Goal: Check status: Check status

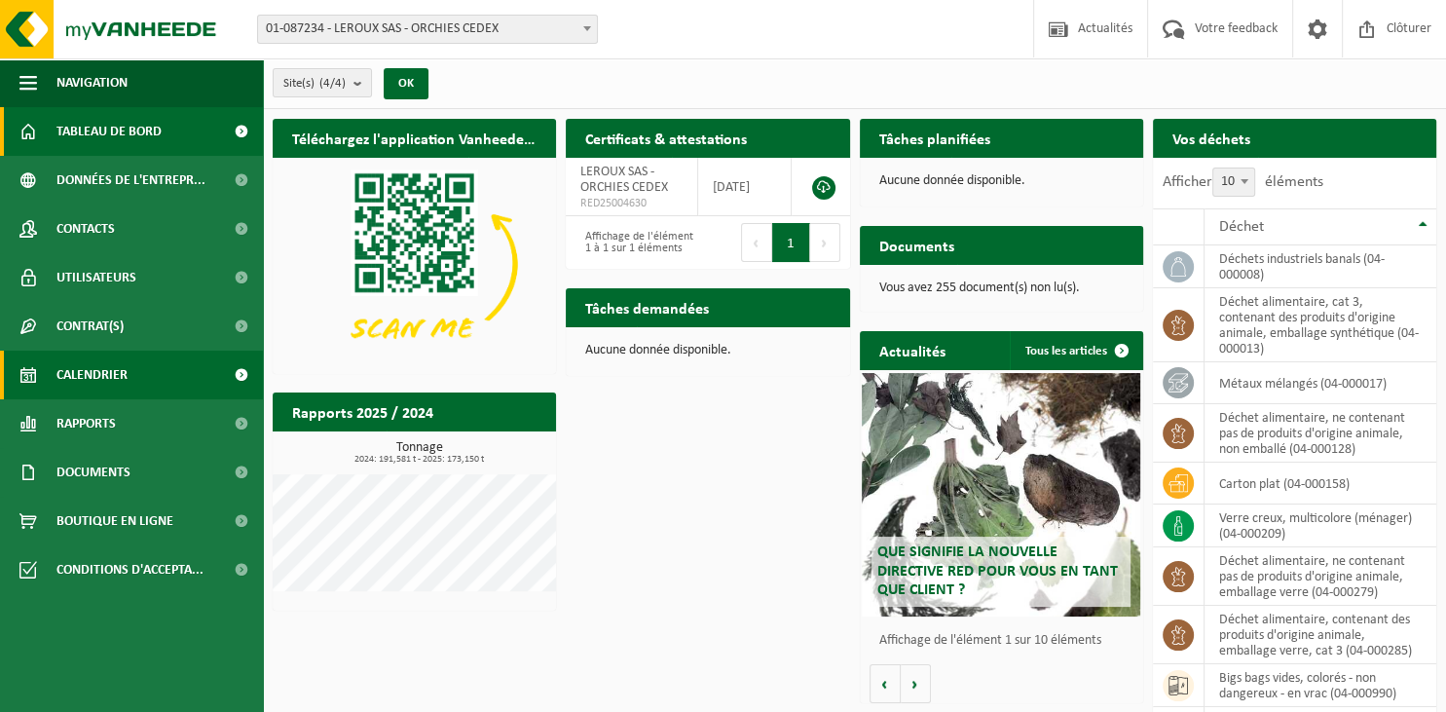
click at [111, 374] on span "Calendrier" at bounding box center [91, 374] width 71 height 49
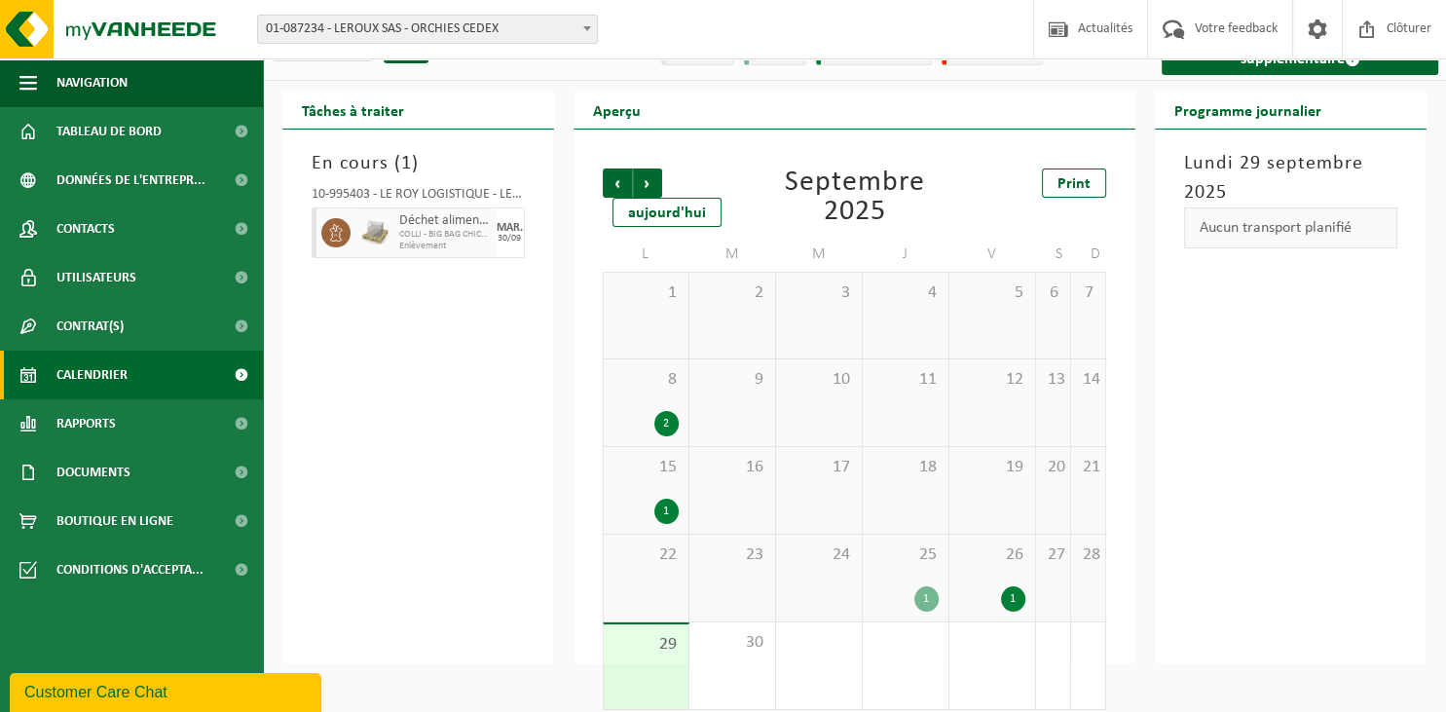
scroll to position [55, 0]
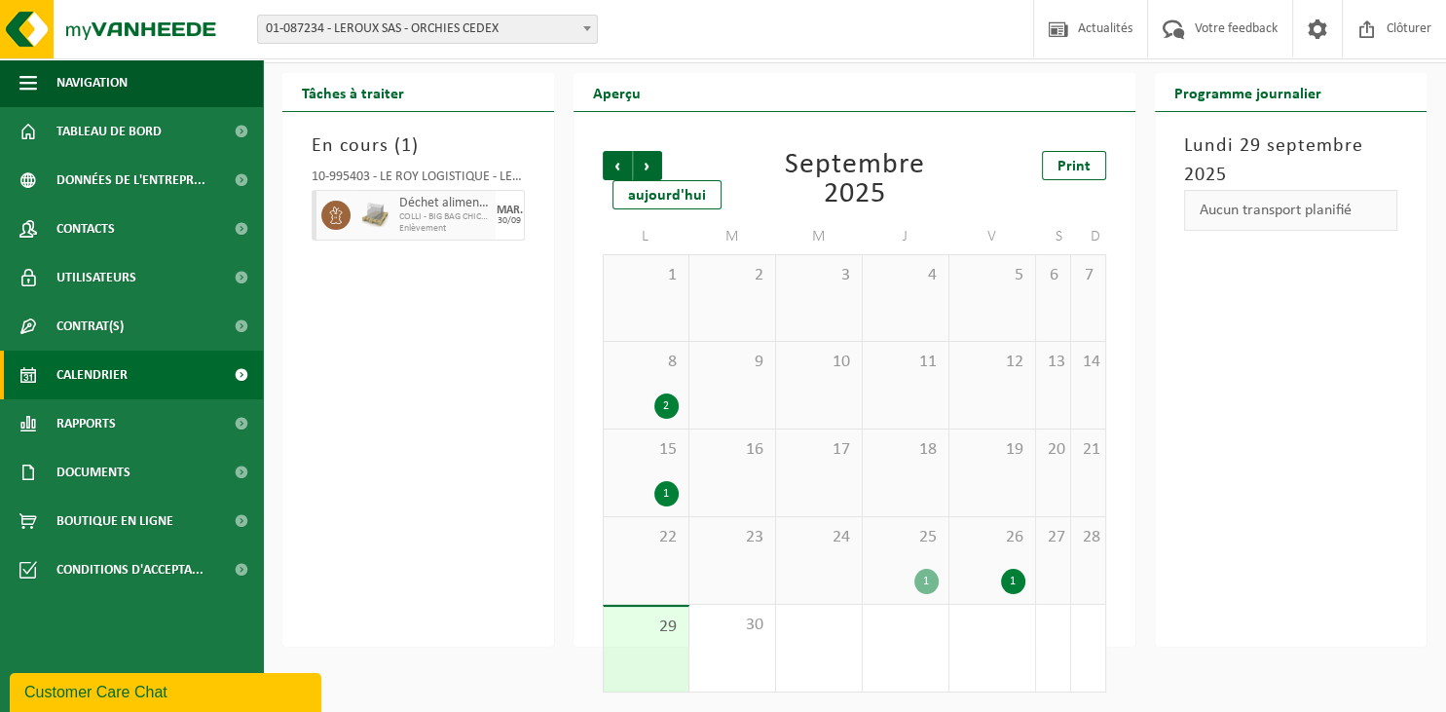
click at [995, 555] on div "26 1" at bounding box center [992, 560] width 86 height 87
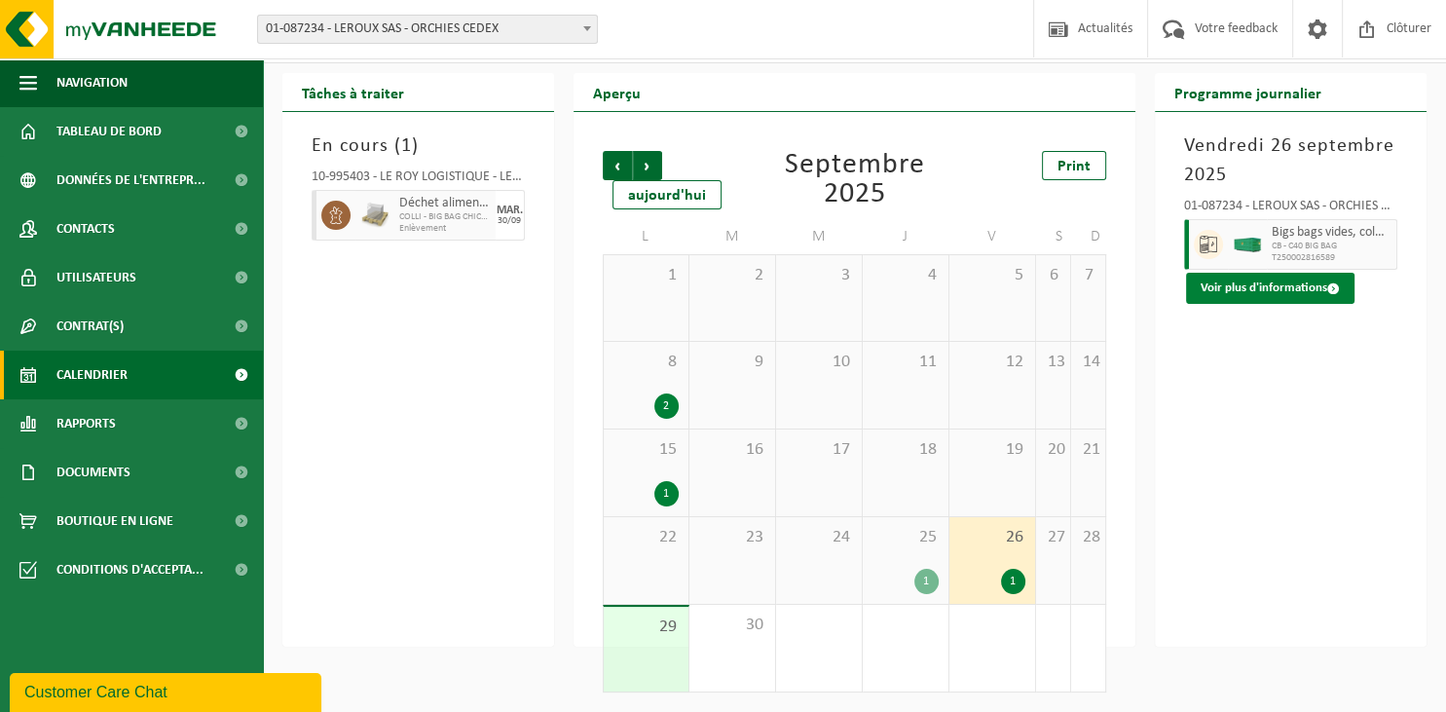
click at [1248, 293] on button "Voir plus d'informations" at bounding box center [1270, 288] width 168 height 31
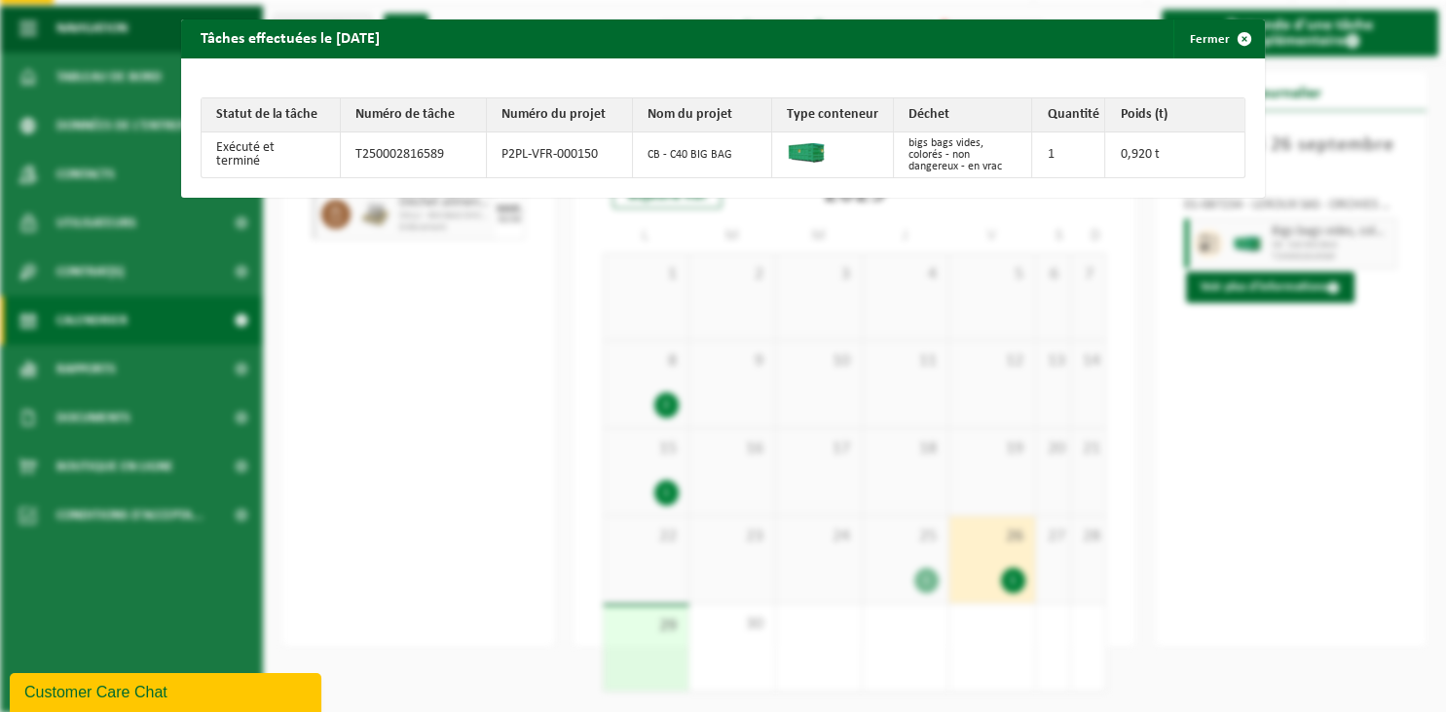
click at [430, 361] on div "Tâches effectuées le [DATE] Fermer Statut de la tâche Numéro de tâche Numéro du…" at bounding box center [723, 356] width 1446 height 712
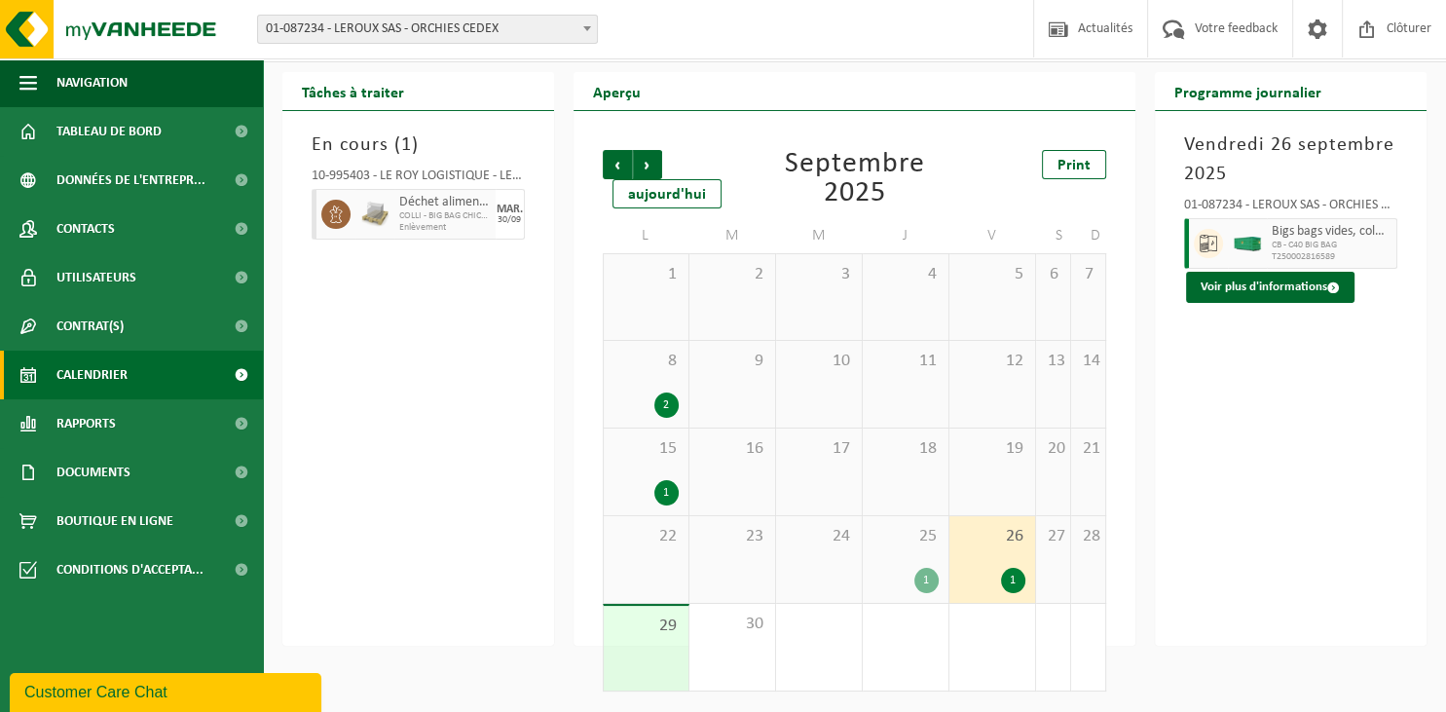
click at [921, 545] on span "25" at bounding box center [905, 536] width 66 height 21
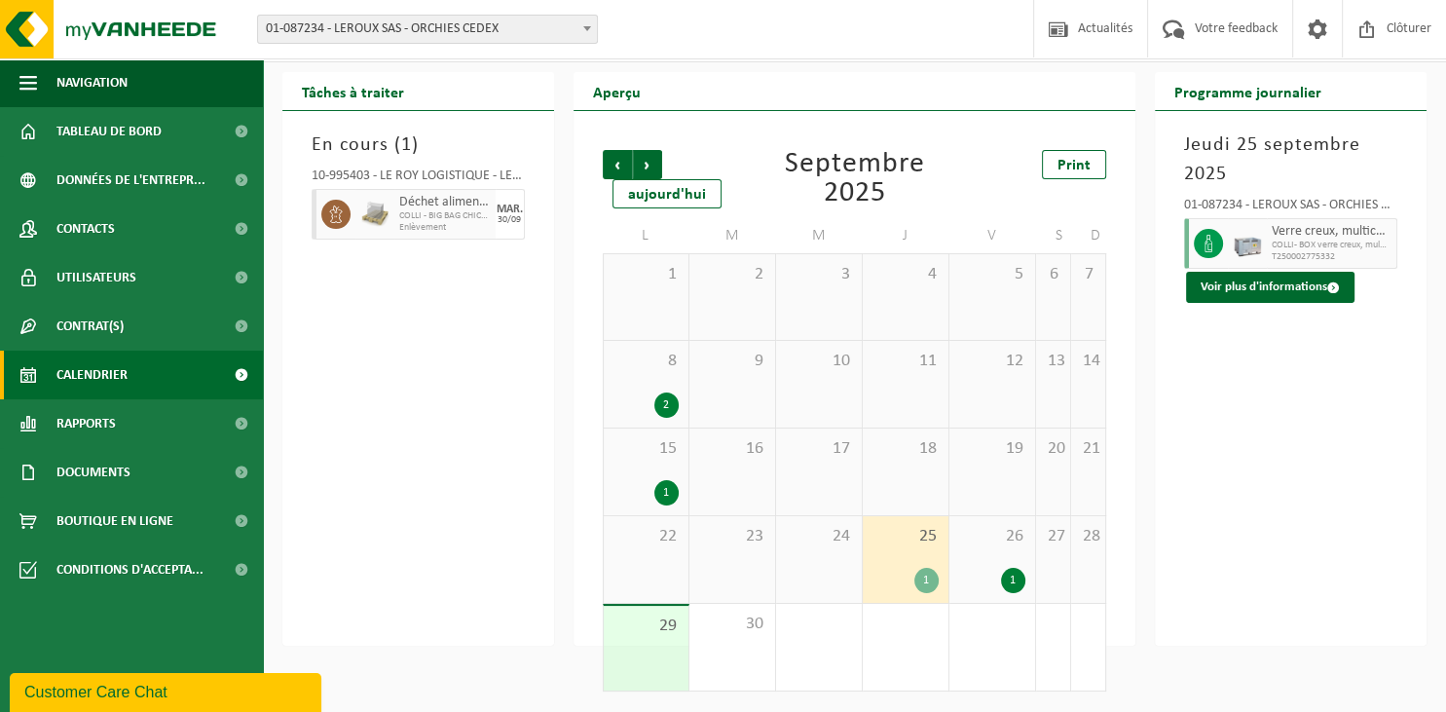
click at [983, 537] on span "26" at bounding box center [992, 536] width 66 height 21
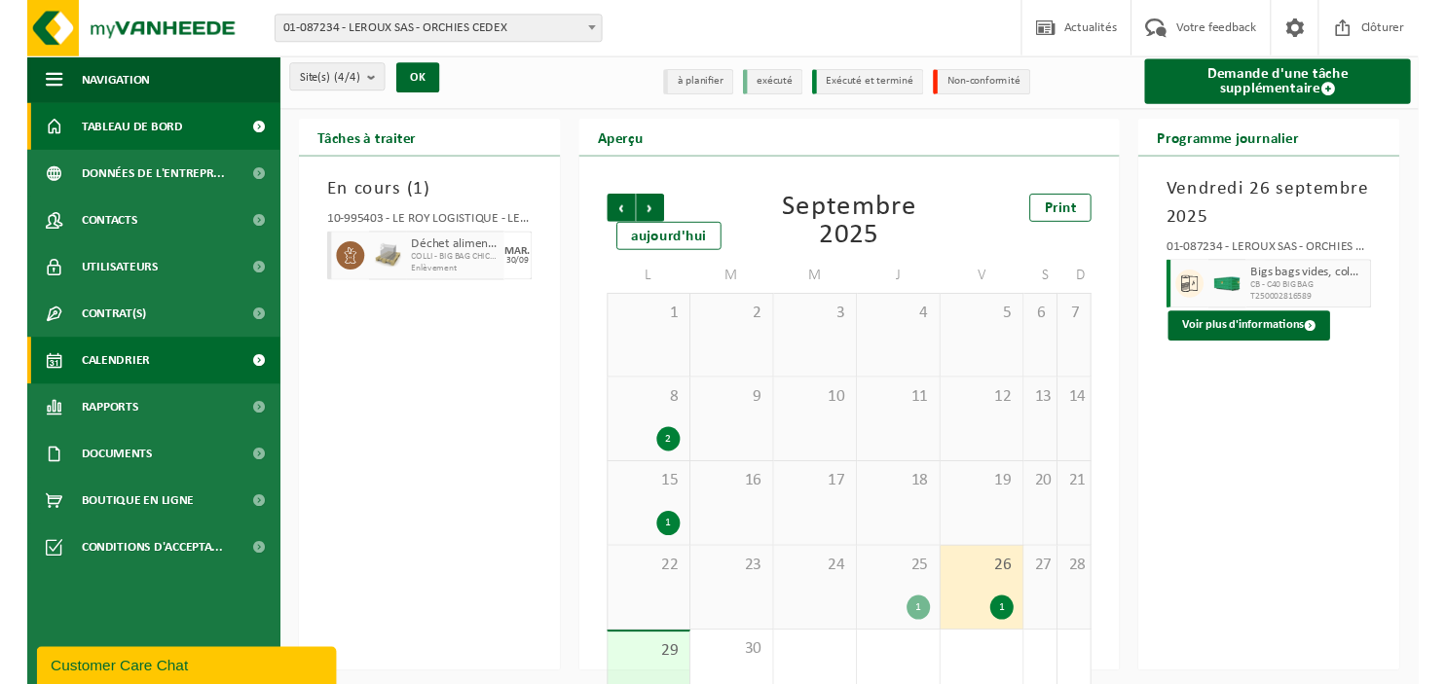
scroll to position [0, 0]
